Goal: Download file/media

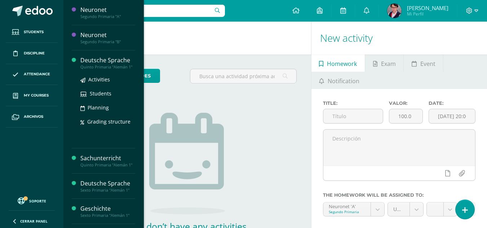
click at [125, 61] on div "Deutsche Sprache" at bounding box center [107, 60] width 55 height 8
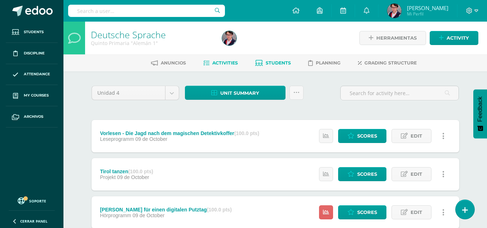
click at [288, 61] on span "Students" at bounding box center [278, 62] width 25 height 5
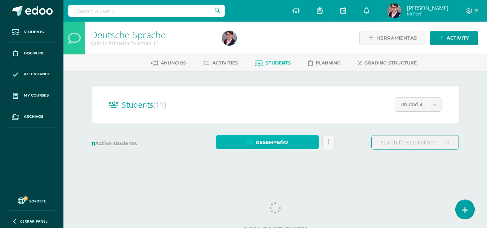
click at [255, 140] on span "Desempeño" at bounding box center [271, 142] width 32 height 13
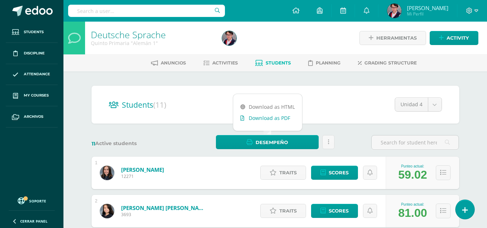
click at [277, 117] on link "Download as PDF" at bounding box center [267, 117] width 69 height 11
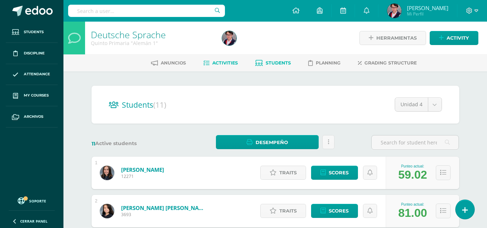
click at [221, 63] on span "Activities" at bounding box center [225, 62] width 26 height 5
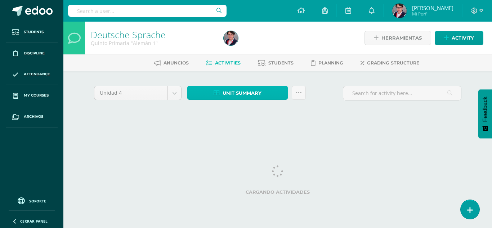
click at [265, 96] on link "Unit summary" at bounding box center [237, 93] width 101 height 14
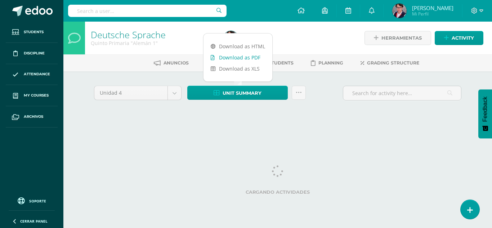
click at [258, 61] on link "Download as PDF" at bounding box center [238, 57] width 69 height 11
